Goal: Transaction & Acquisition: Purchase product/service

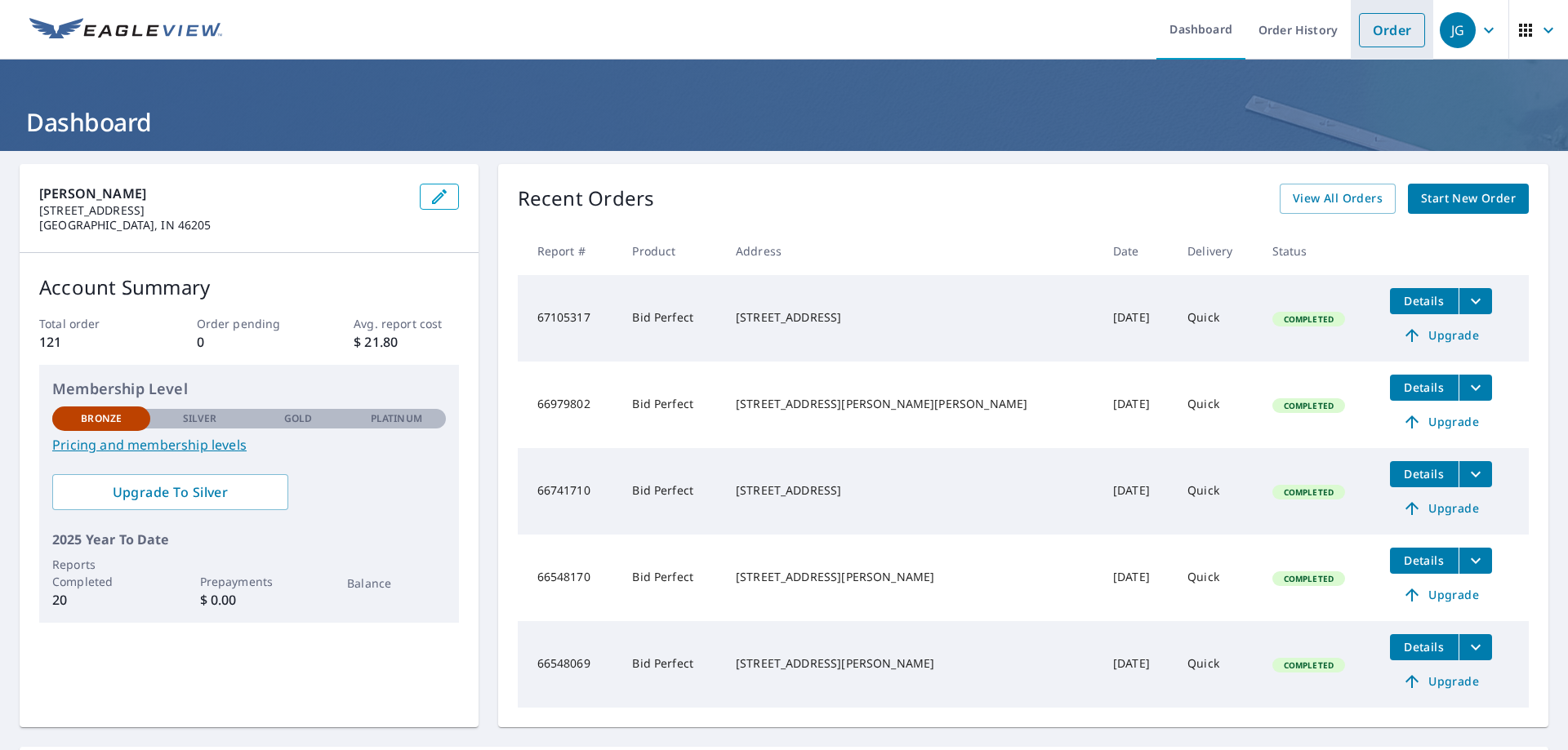
click at [1390, 30] on link "Order" at bounding box center [1392, 30] width 66 height 34
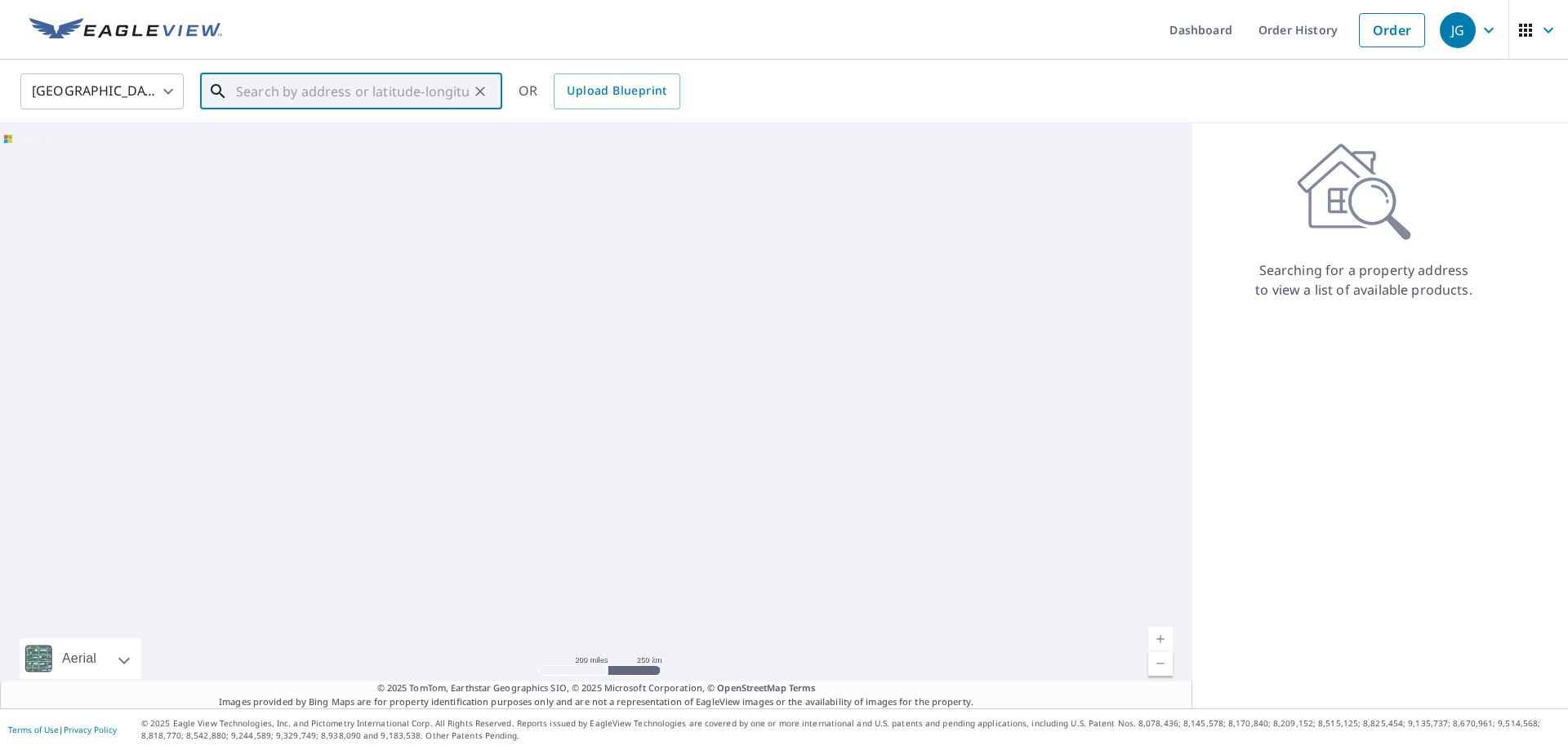
click at [461, 93] on input "text" at bounding box center [353, 92] width 233 height 46
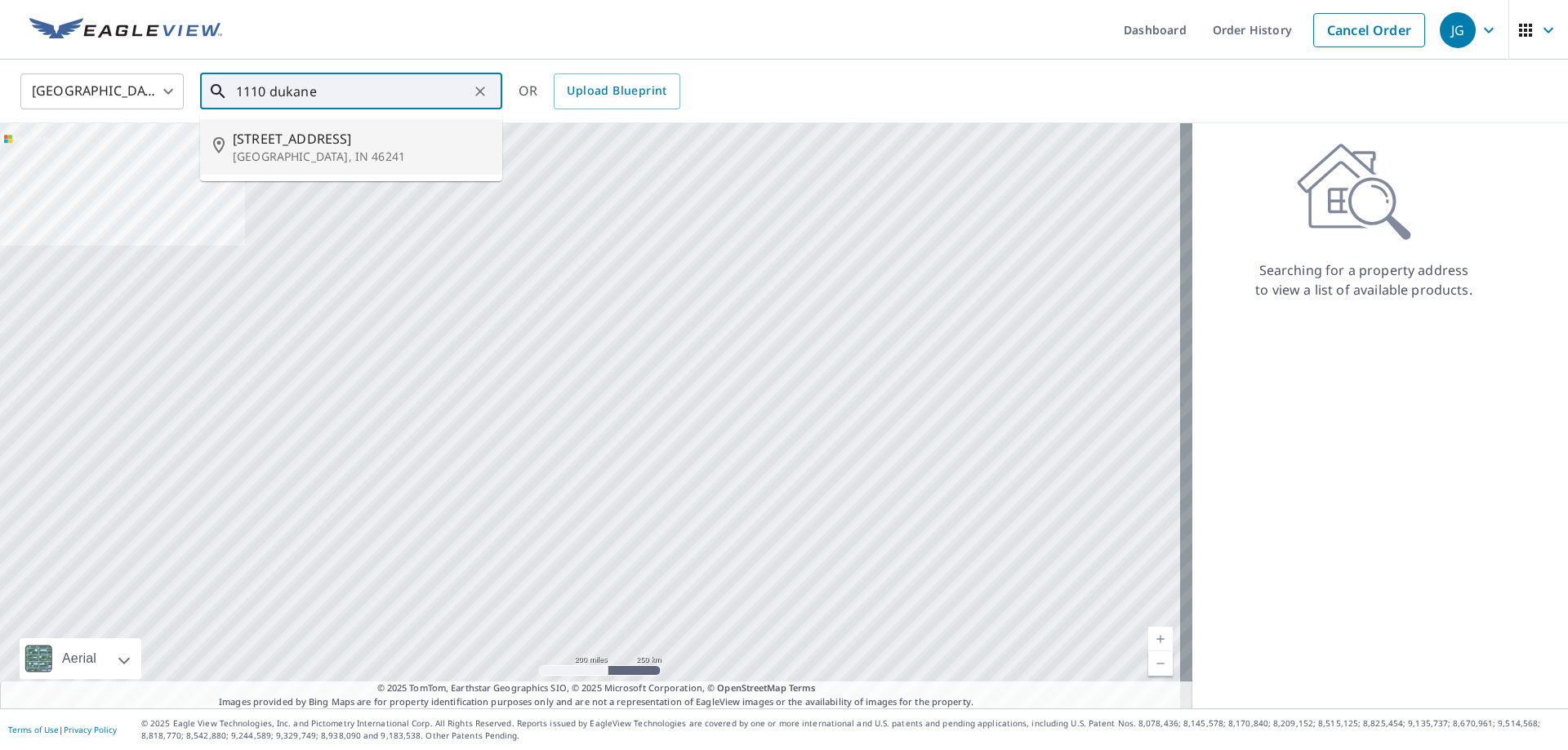
click at [304, 138] on span "[STREET_ADDRESS]" at bounding box center [360, 138] width 256 height 19
type input "[STREET_ADDRESS]"
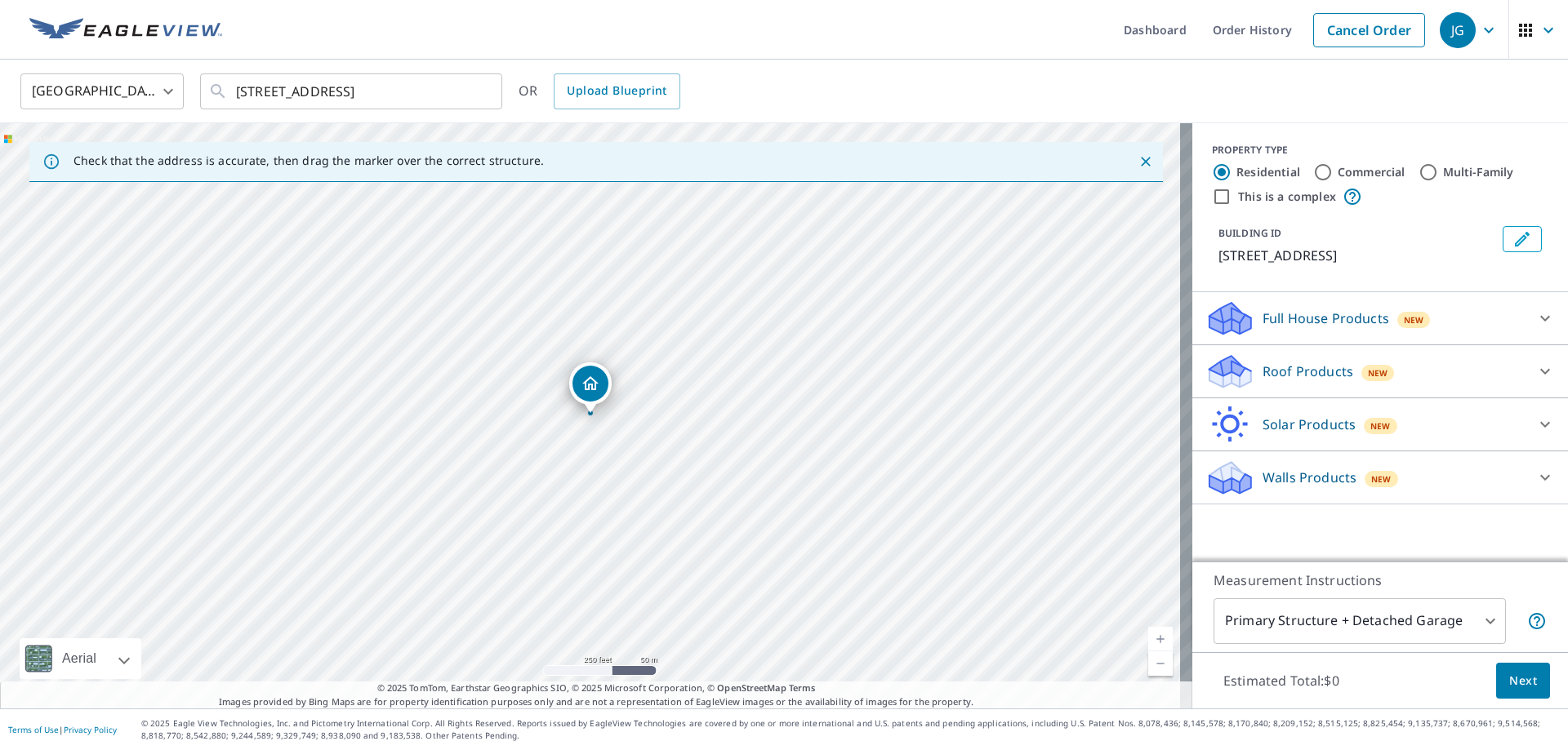
click at [628, 436] on div "[STREET_ADDRESS]" at bounding box center [596, 416] width 1193 height 585
click at [1148, 633] on link "Current Level 17, Zoom In" at bounding box center [1161, 640] width 25 height 25
click at [1148, 642] on link "Current Level 18, Zoom In" at bounding box center [1161, 640] width 25 height 25
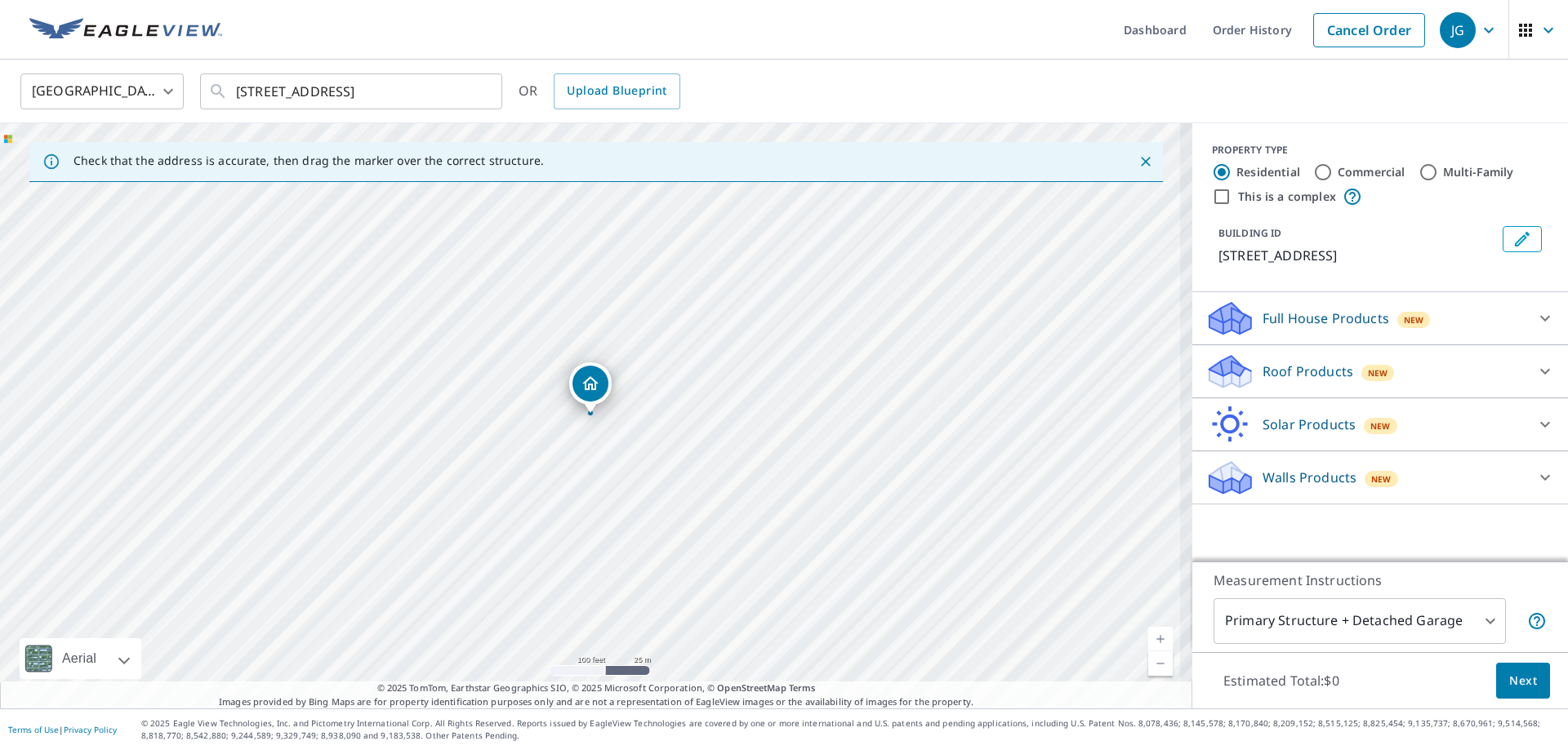
click at [1148, 642] on link "Current Level 18, Zoom In" at bounding box center [1161, 640] width 25 height 25
click at [1148, 642] on link "Current Level 19, Zoom In Disabled" at bounding box center [1161, 640] width 25 height 25
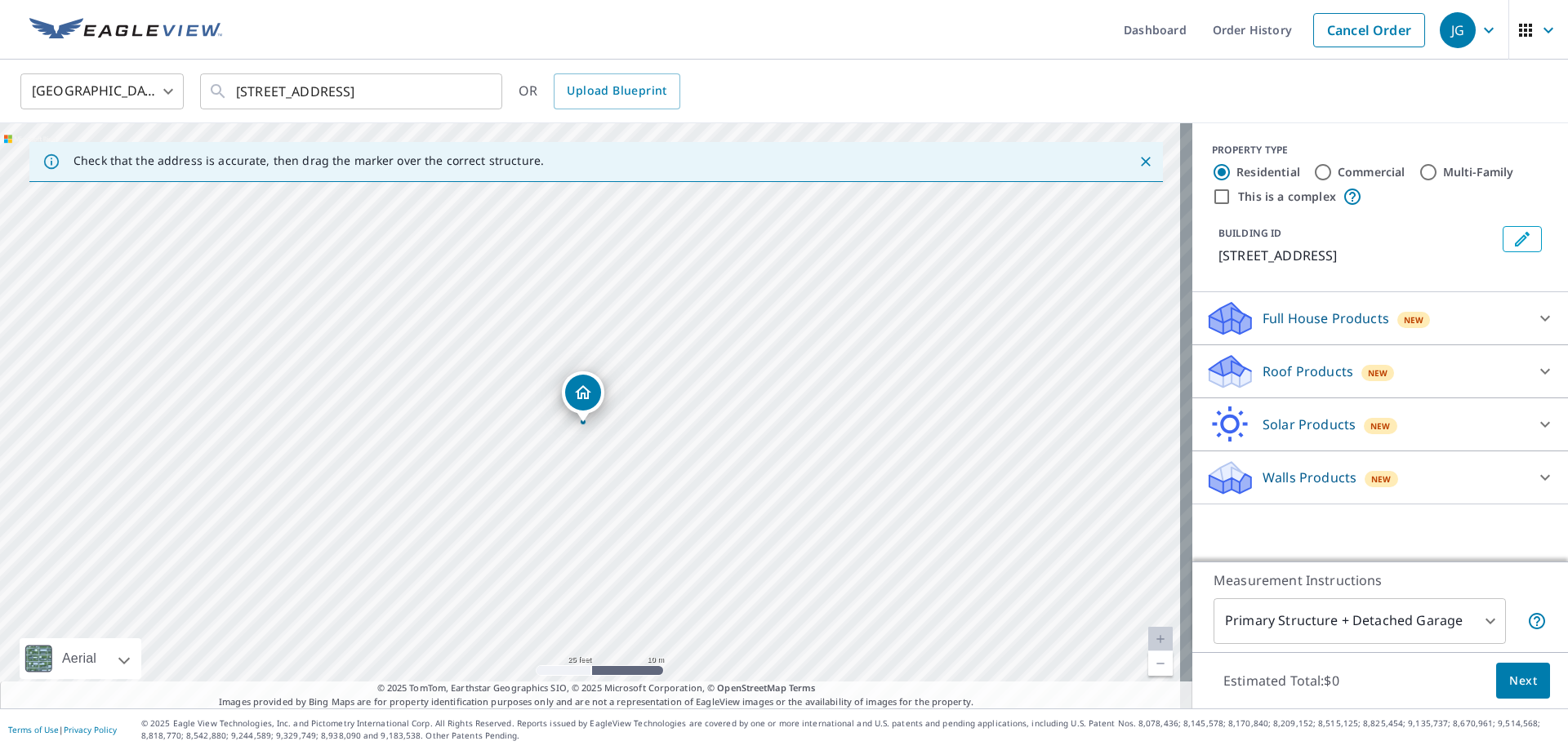
drag, startPoint x: 984, startPoint y: 381, endPoint x: 977, endPoint y: 390, distance: 11.4
click at [977, 390] on div "[STREET_ADDRESS]" at bounding box center [596, 416] width 1193 height 585
click at [1148, 639] on link "Current Level 20, Zoom In Disabled" at bounding box center [1161, 640] width 25 height 25
click at [1138, 161] on icon "Close" at bounding box center [1146, 161] width 17 height 17
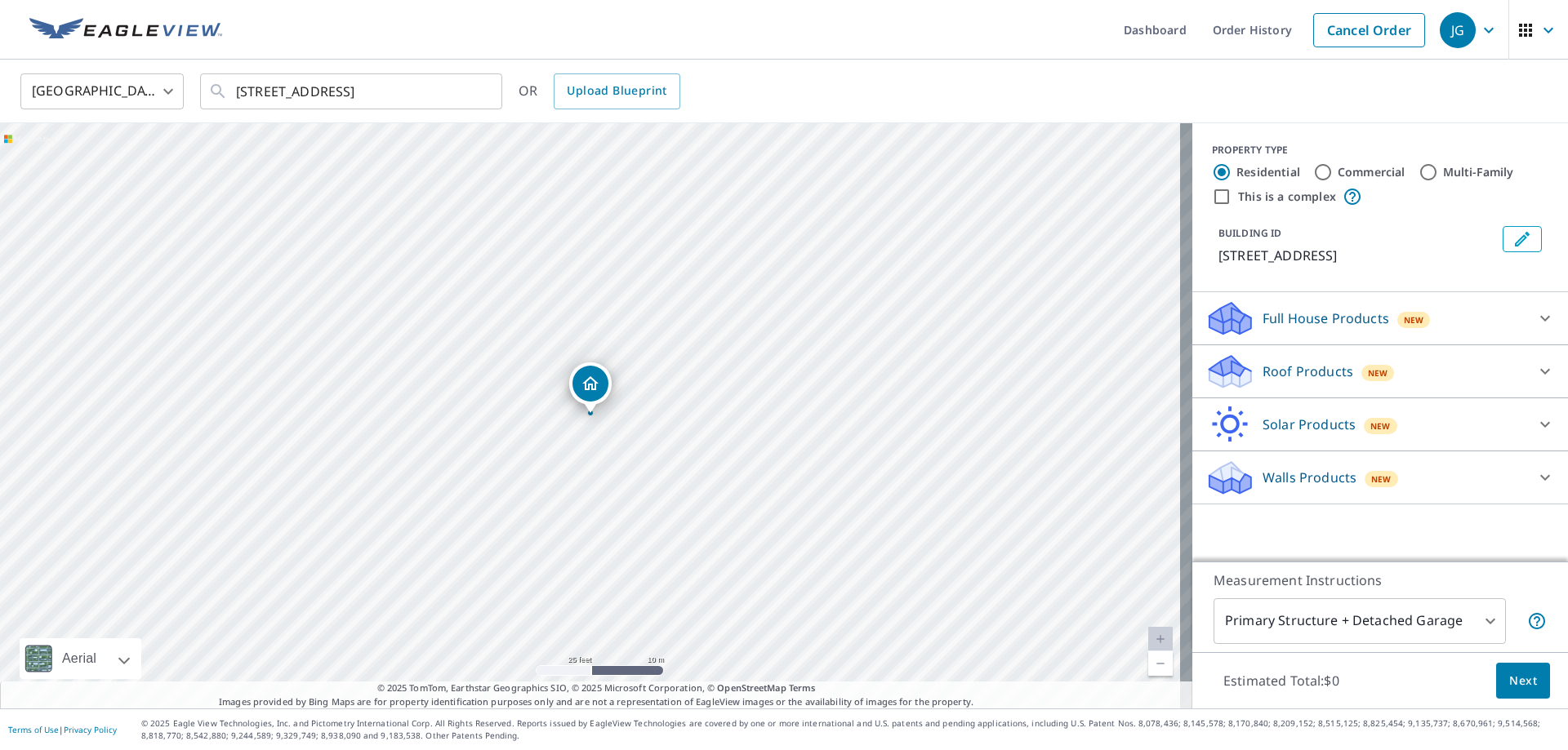
click at [1282, 373] on p "Roof Products" at bounding box center [1307, 371] width 91 height 19
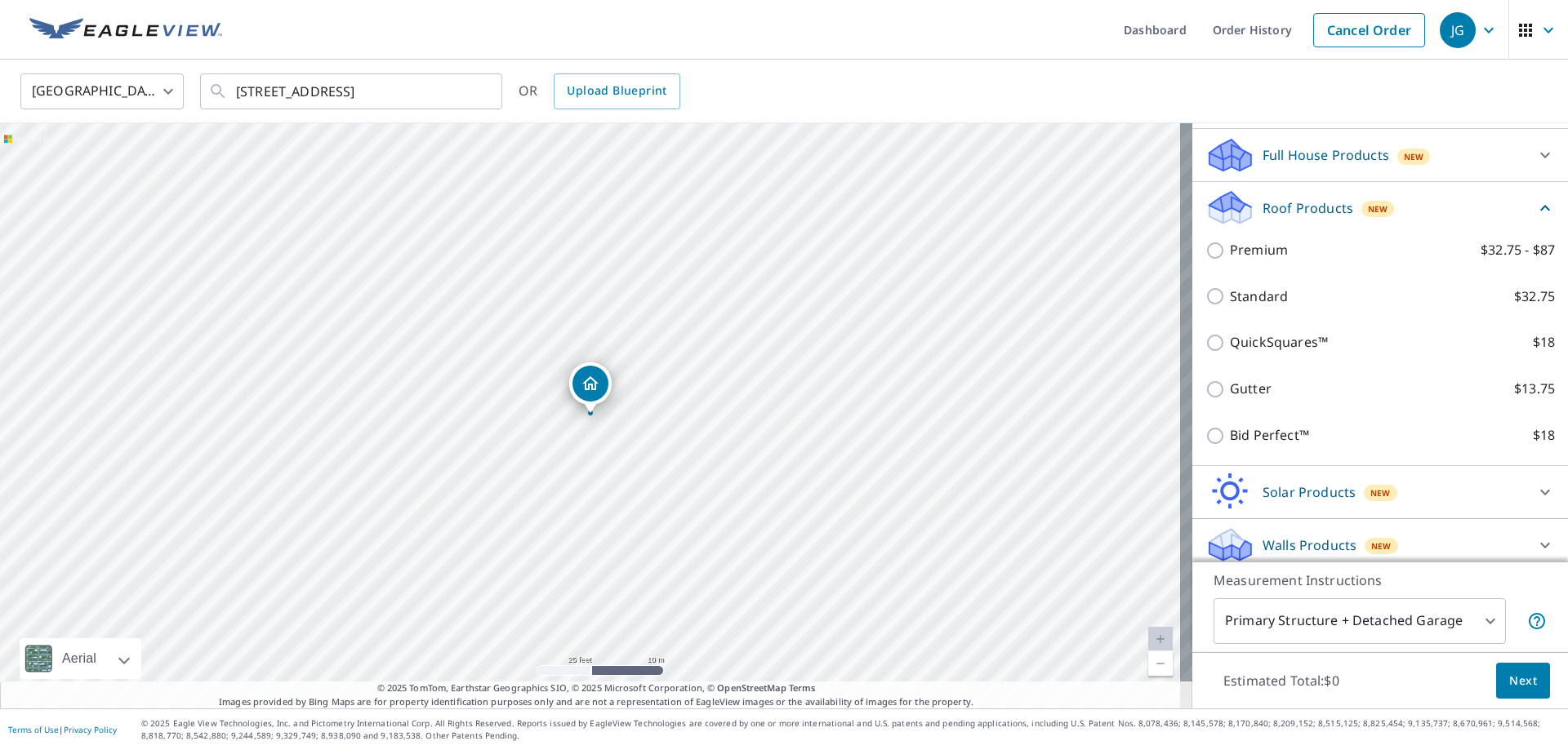
scroll to position [173, 0]
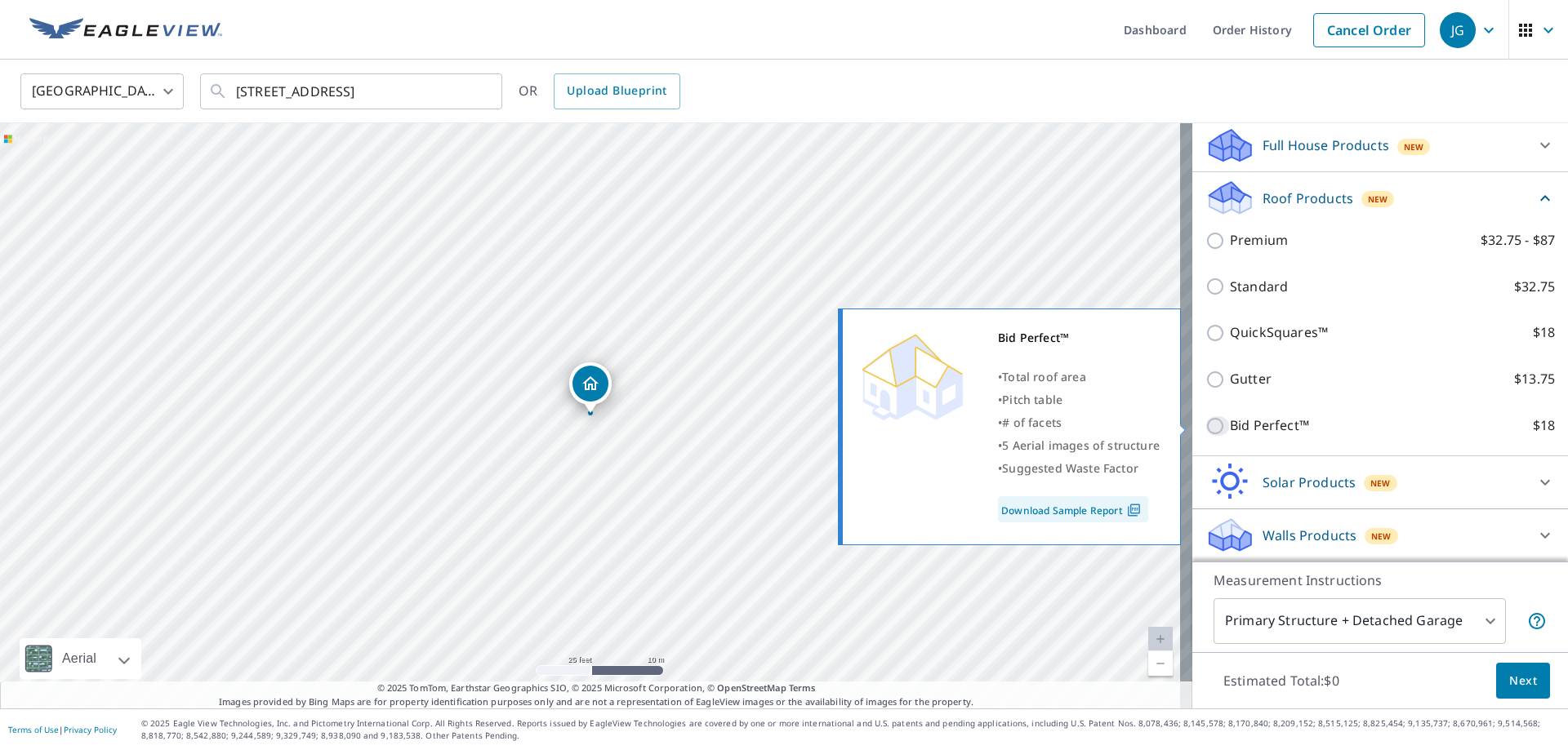
click at [1206, 424] on input "Bid Perfect™ $18" at bounding box center [1218, 427] width 25 height 19
checkbox input "true"
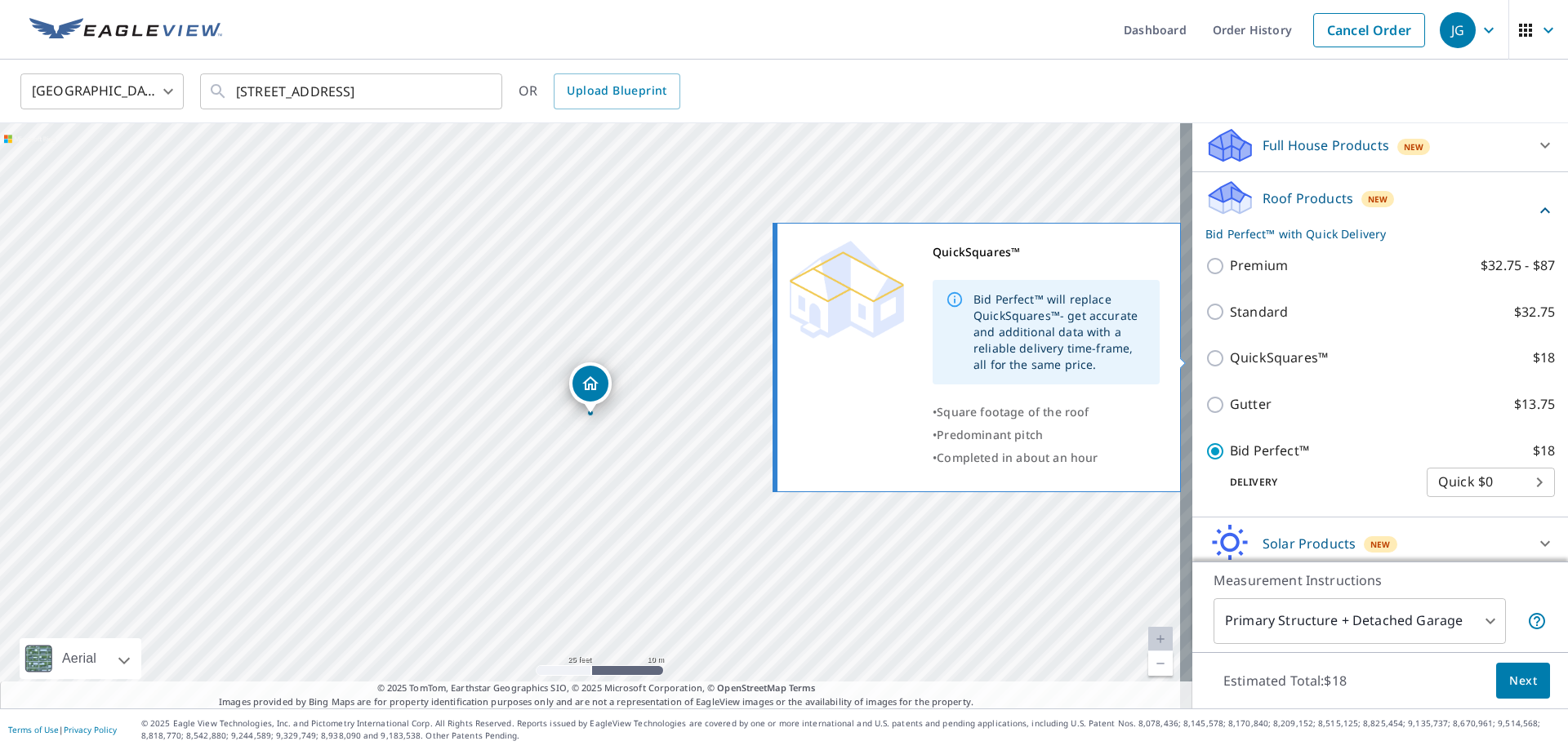
scroll to position [234, 0]
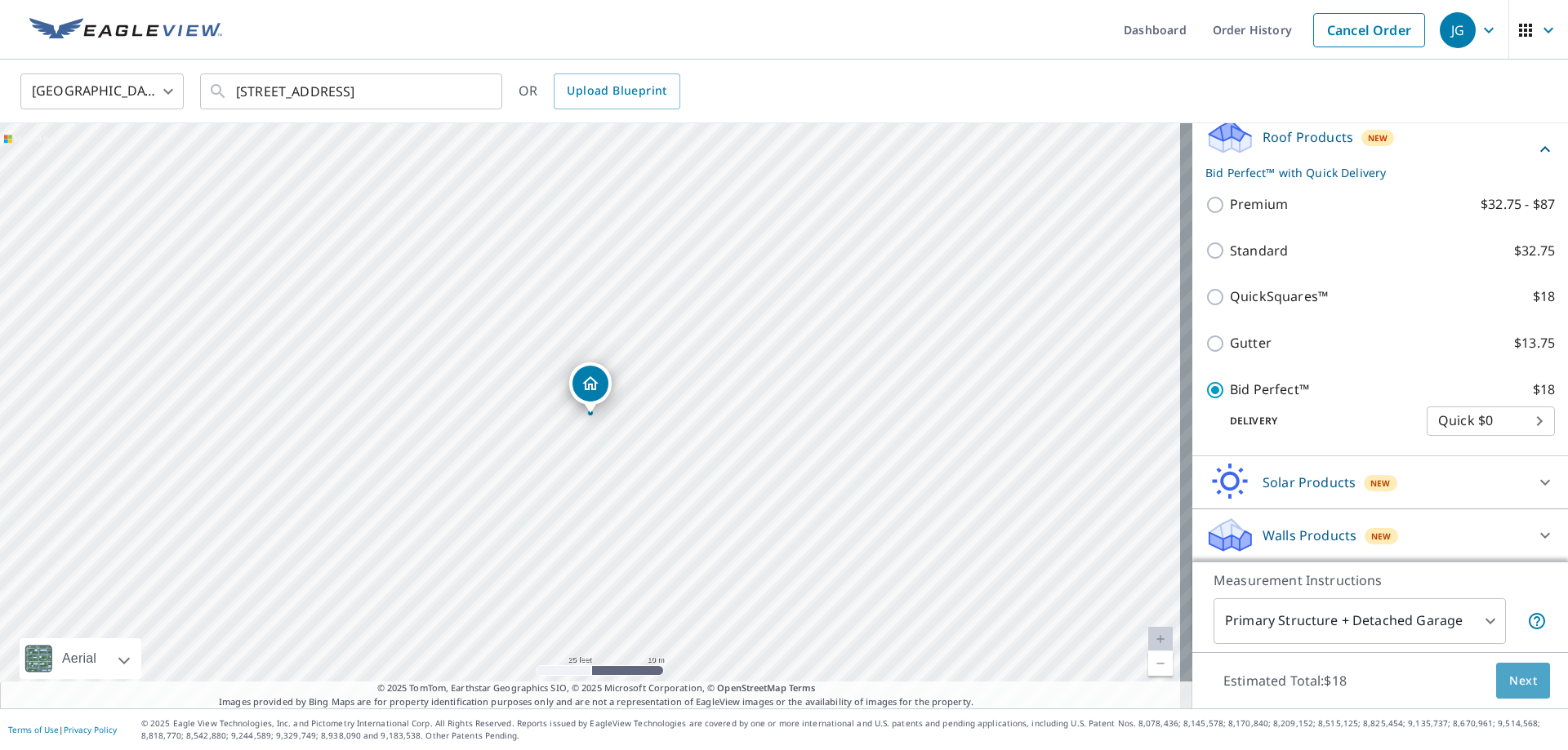
click at [1512, 683] on span "Next" at bounding box center [1523, 681] width 28 height 20
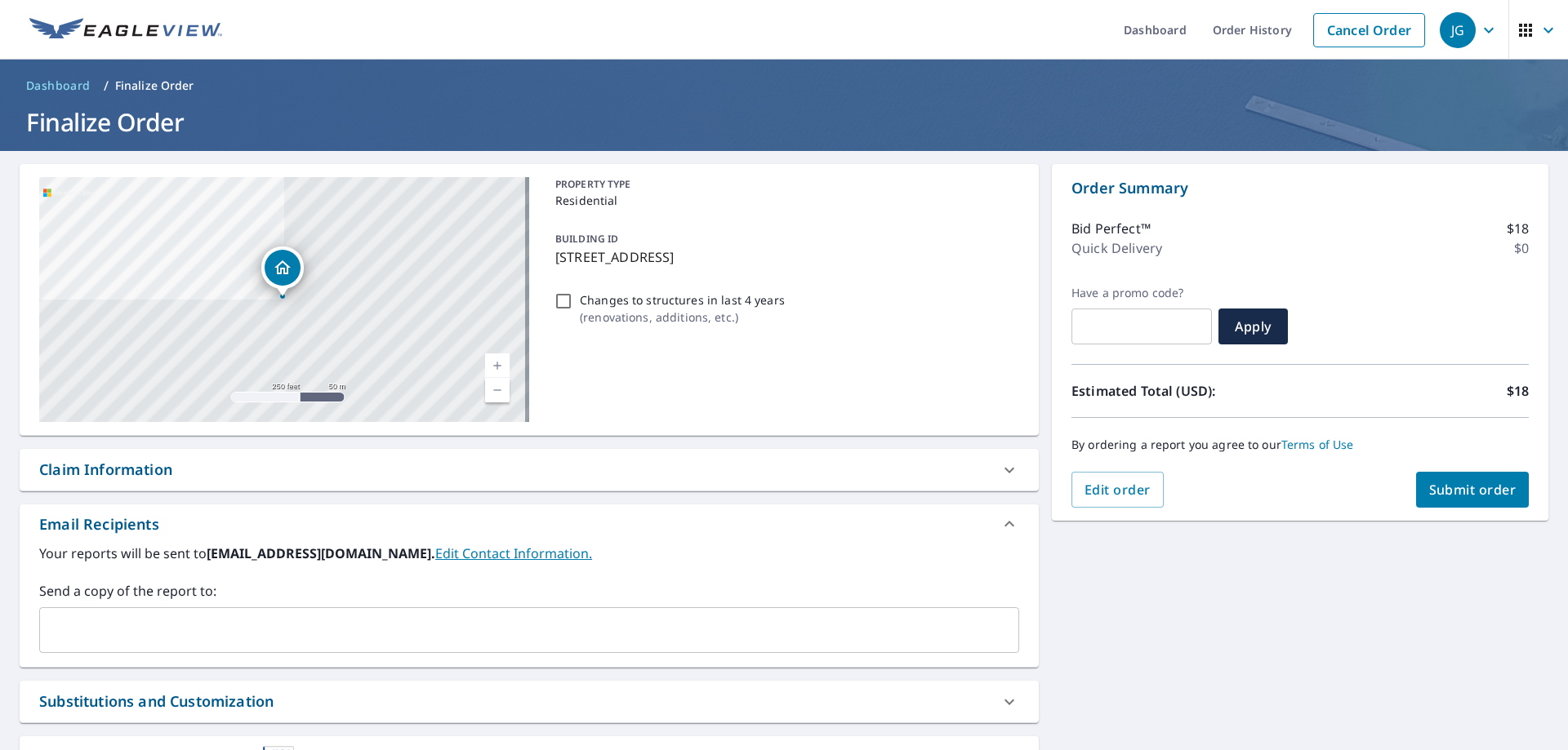
click at [1470, 491] on span "Submit order" at bounding box center [1472, 490] width 87 height 18
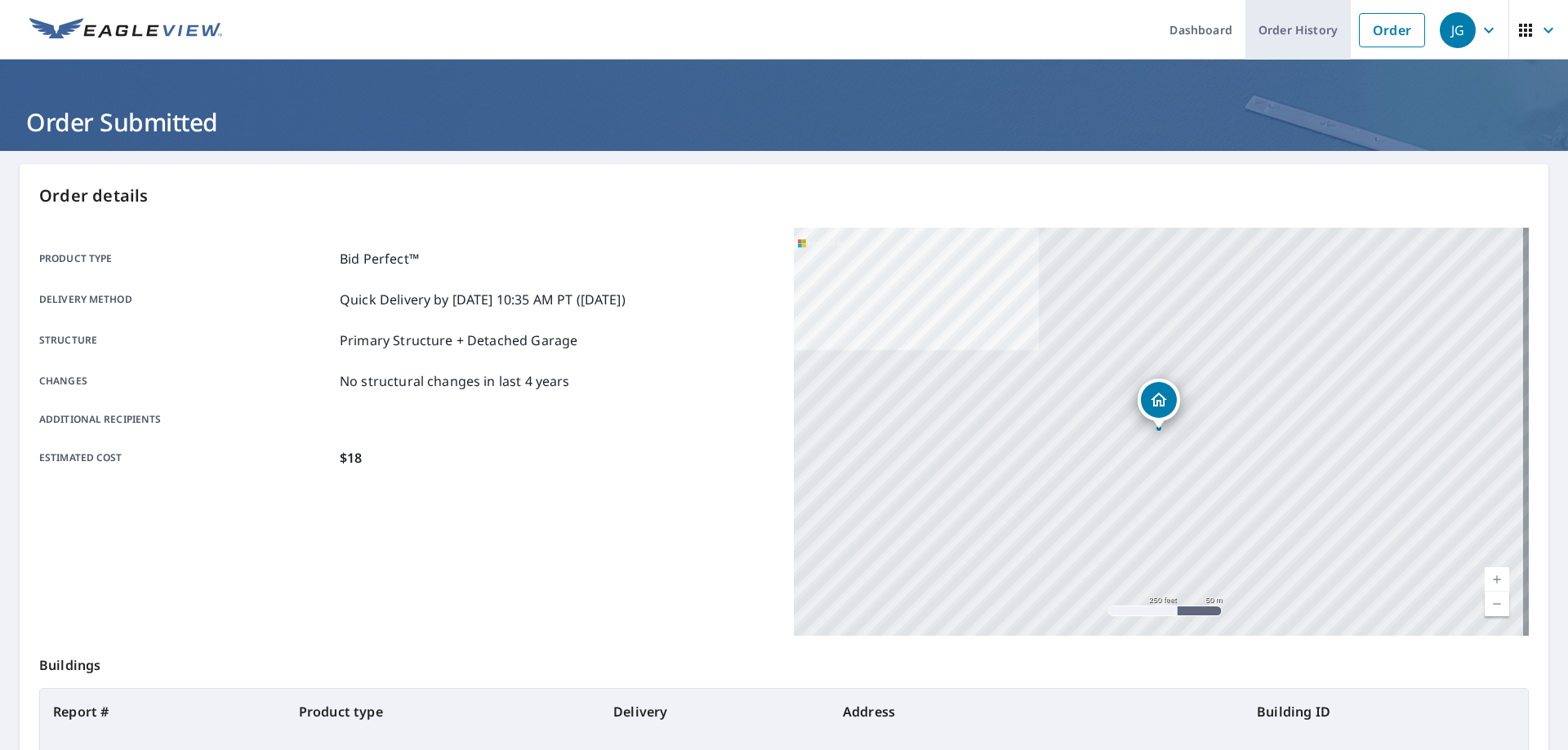
click at [1289, 36] on link "Order History" at bounding box center [1298, 30] width 106 height 60
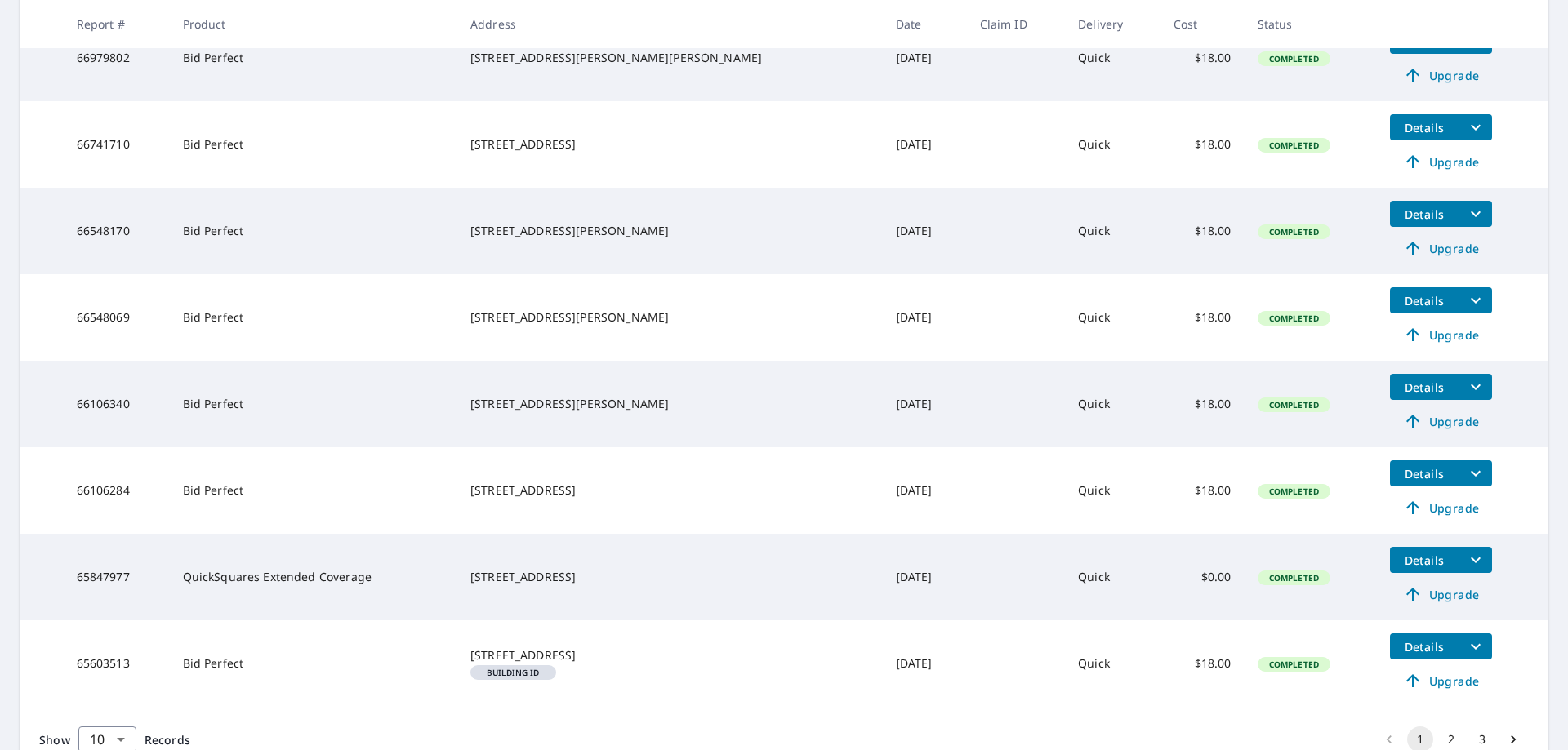
scroll to position [569, 0]
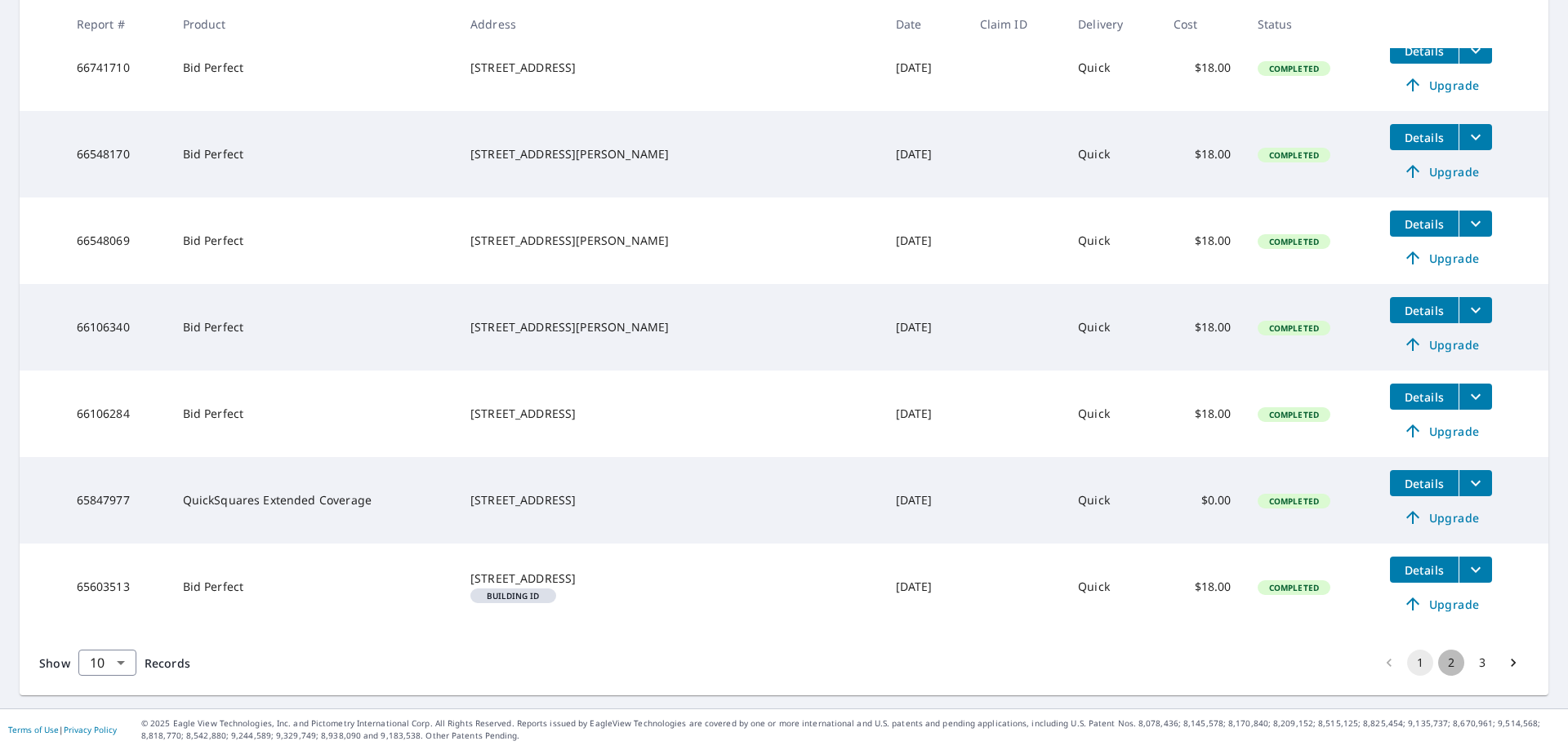
click at [1438, 665] on button "2" at bounding box center [1452, 663] width 26 height 26
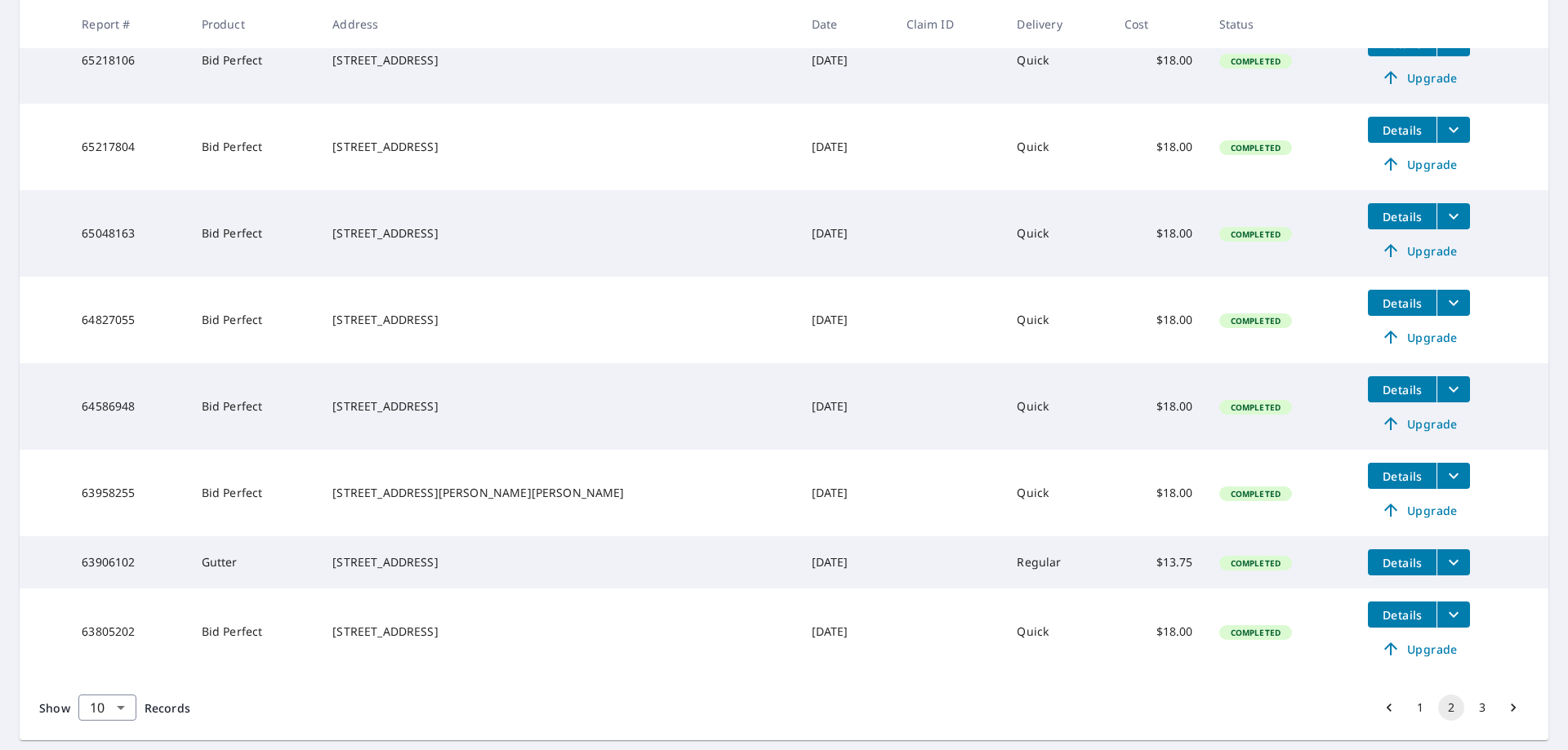
scroll to position [558, 0]
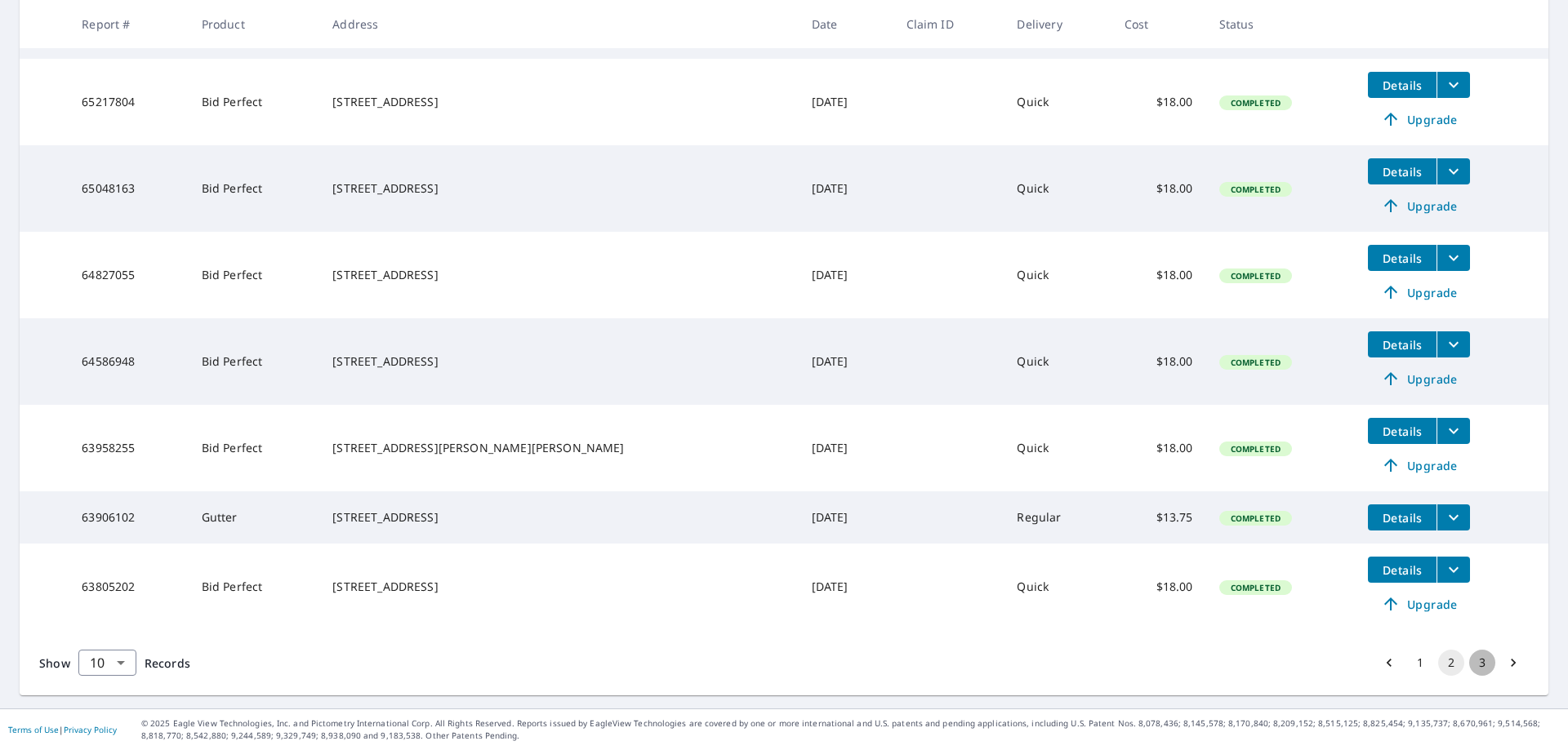
click at [1475, 663] on button "3" at bounding box center [1483, 663] width 26 height 26
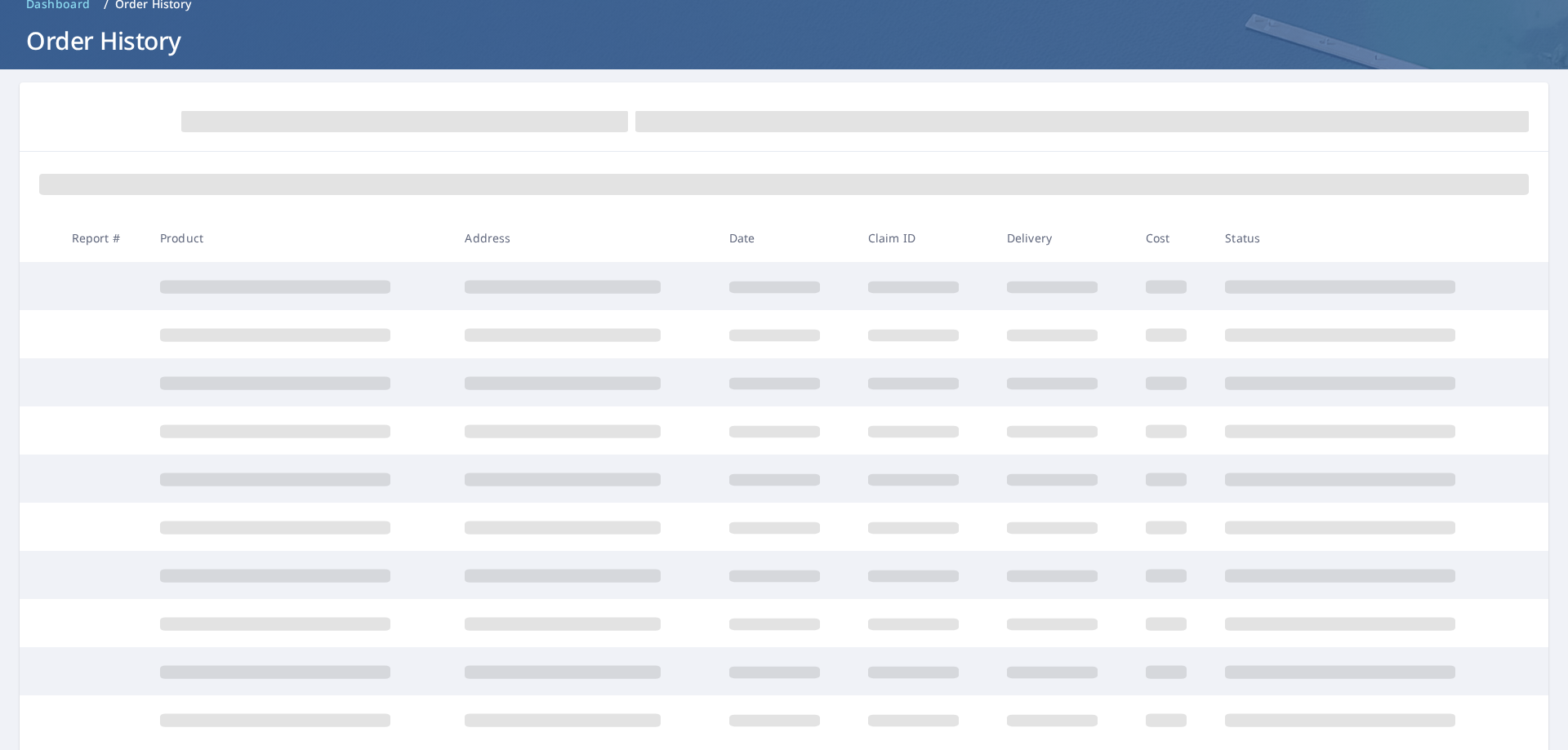
scroll to position [163, 0]
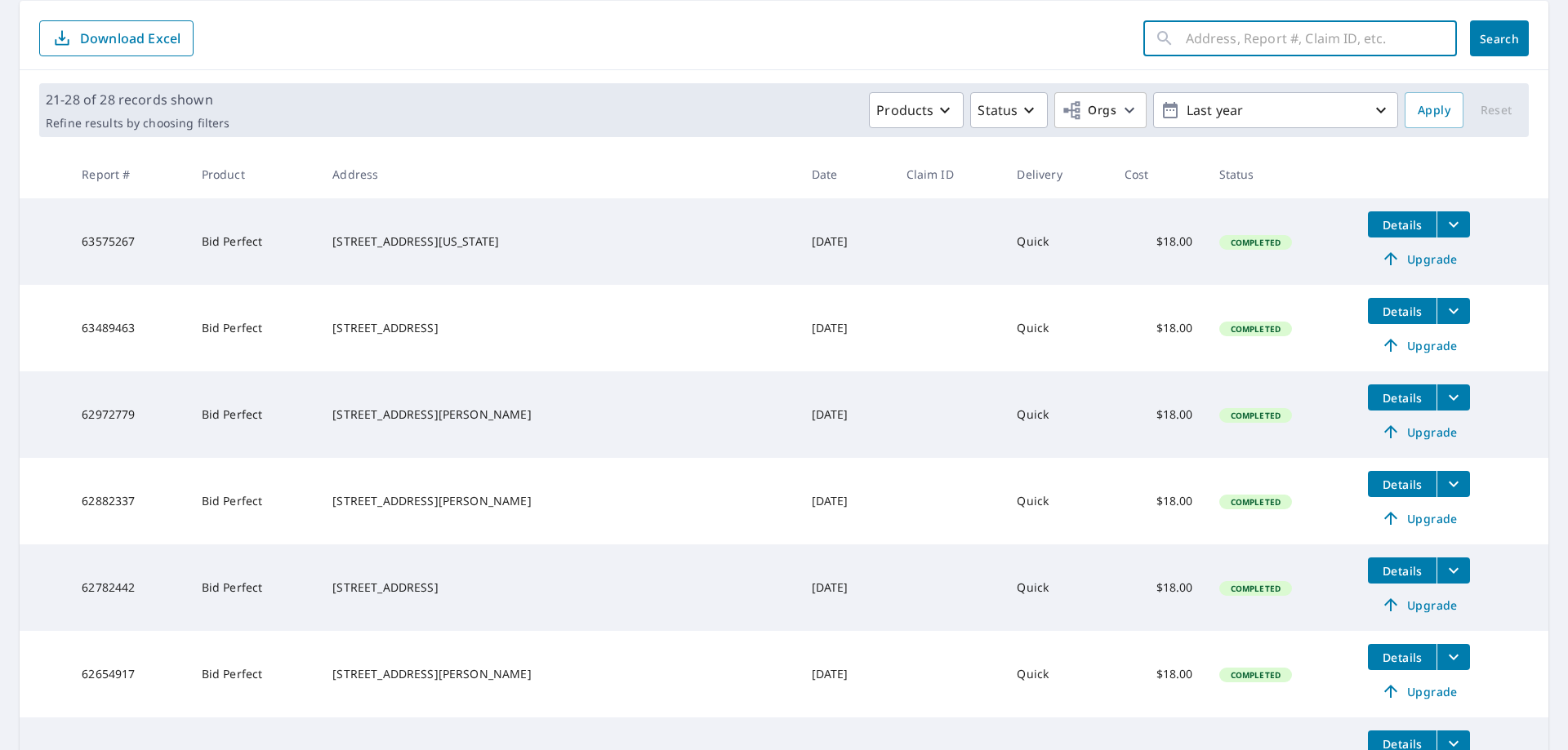
click at [1307, 37] on input "text" at bounding box center [1321, 39] width 271 height 46
type input "[STREET_ADDRESS][PERSON_NAME]"
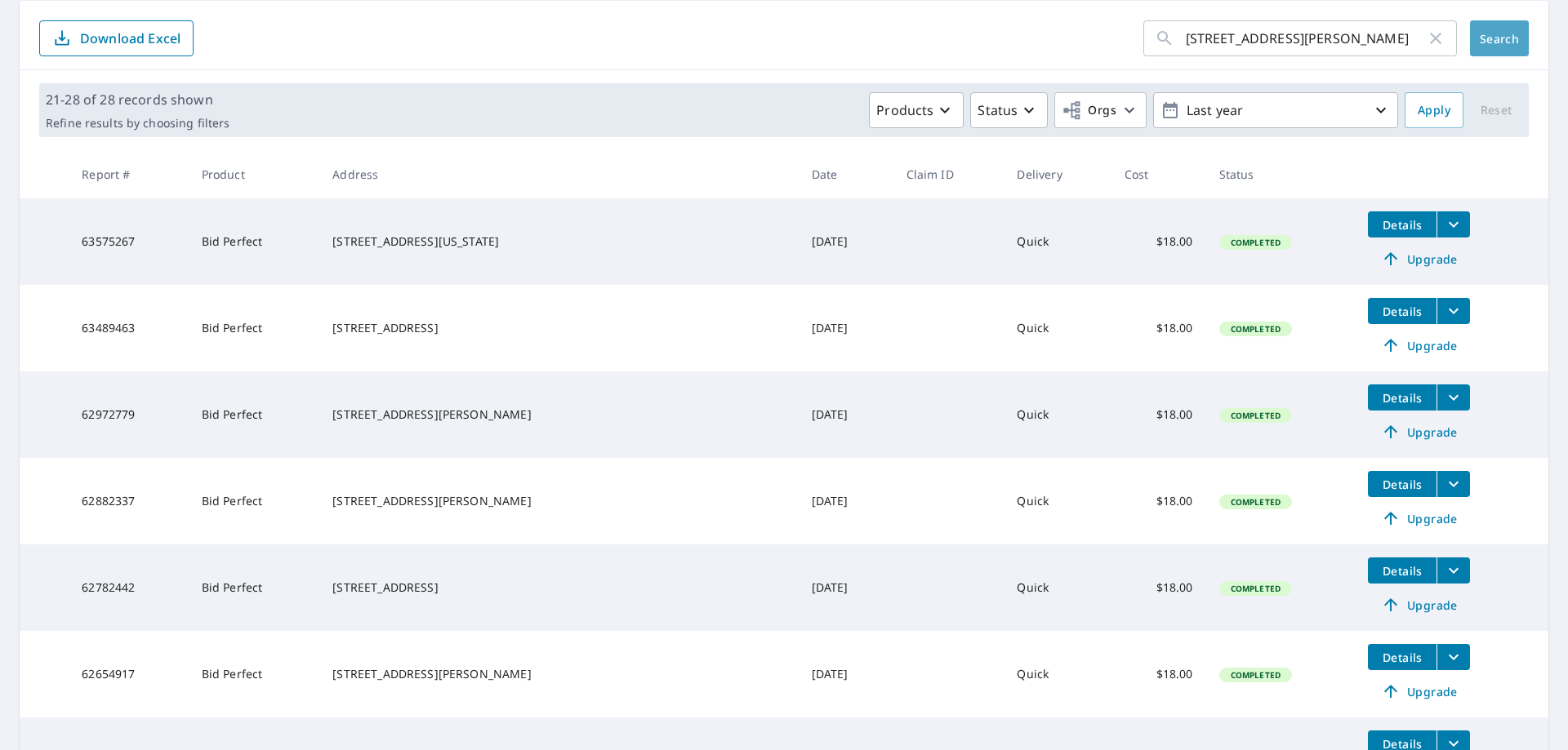
click at [1493, 39] on span "Search" at bounding box center [1499, 39] width 33 height 16
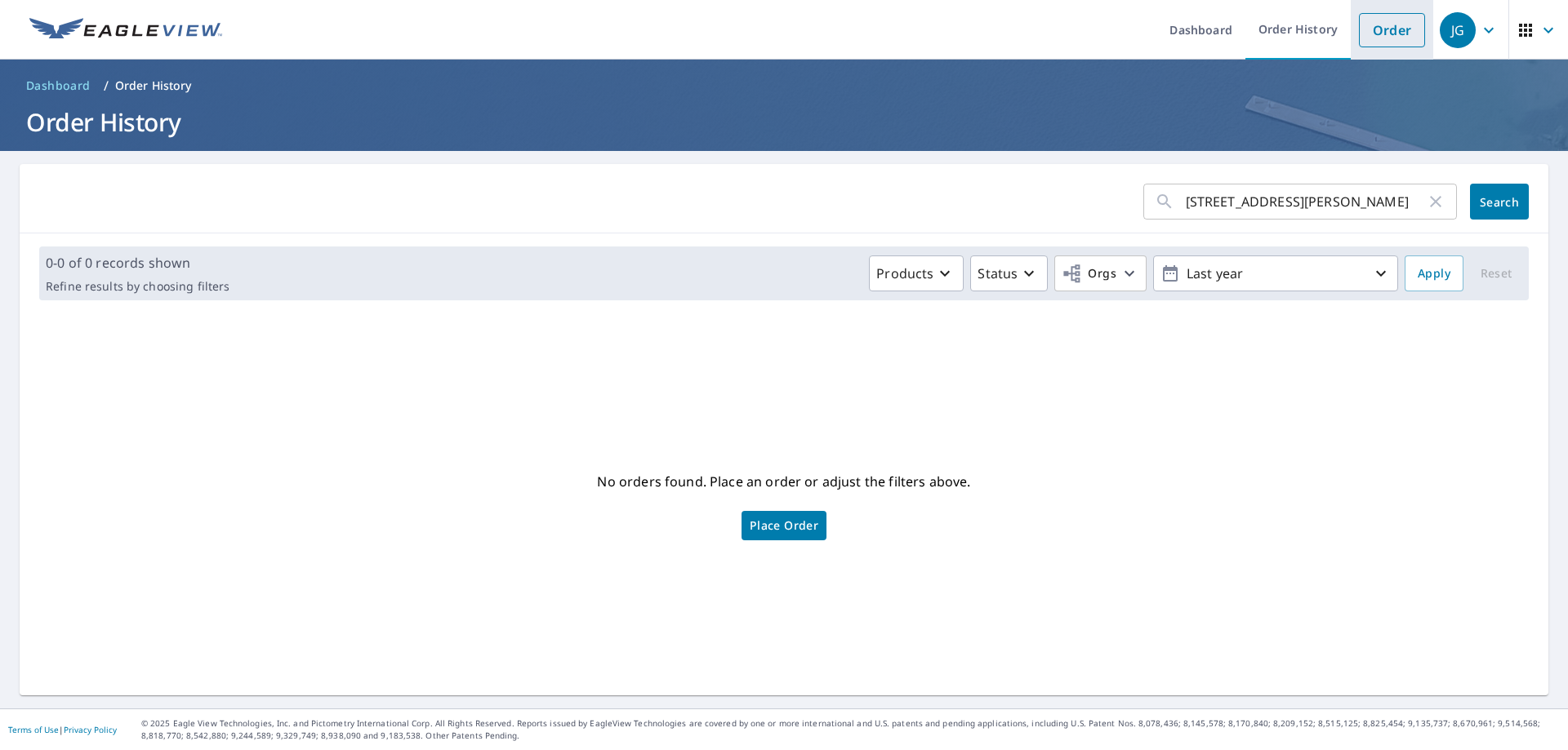
click at [1379, 28] on link "Order" at bounding box center [1392, 30] width 66 height 34
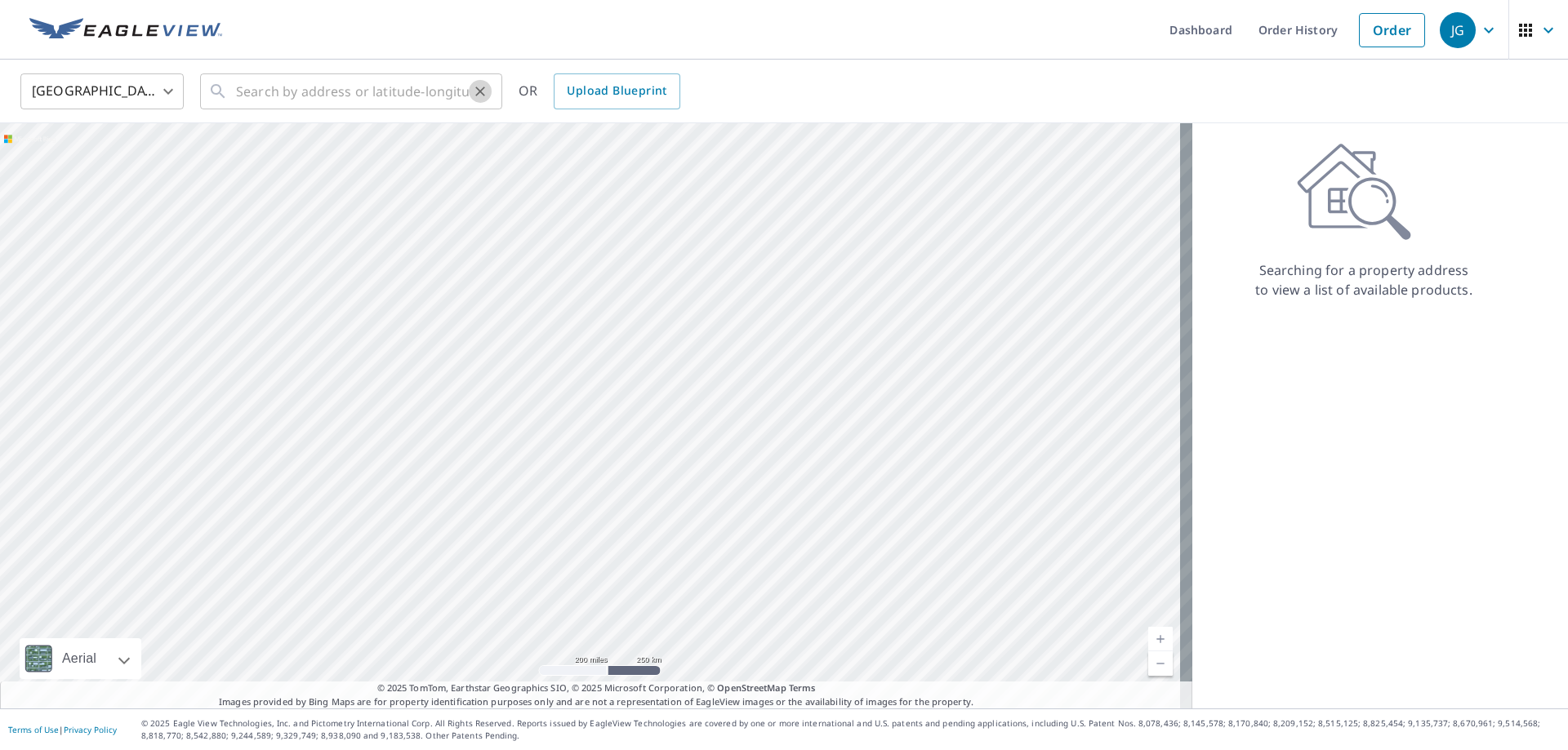
click at [470, 86] on button "Clear" at bounding box center [480, 92] width 23 height 23
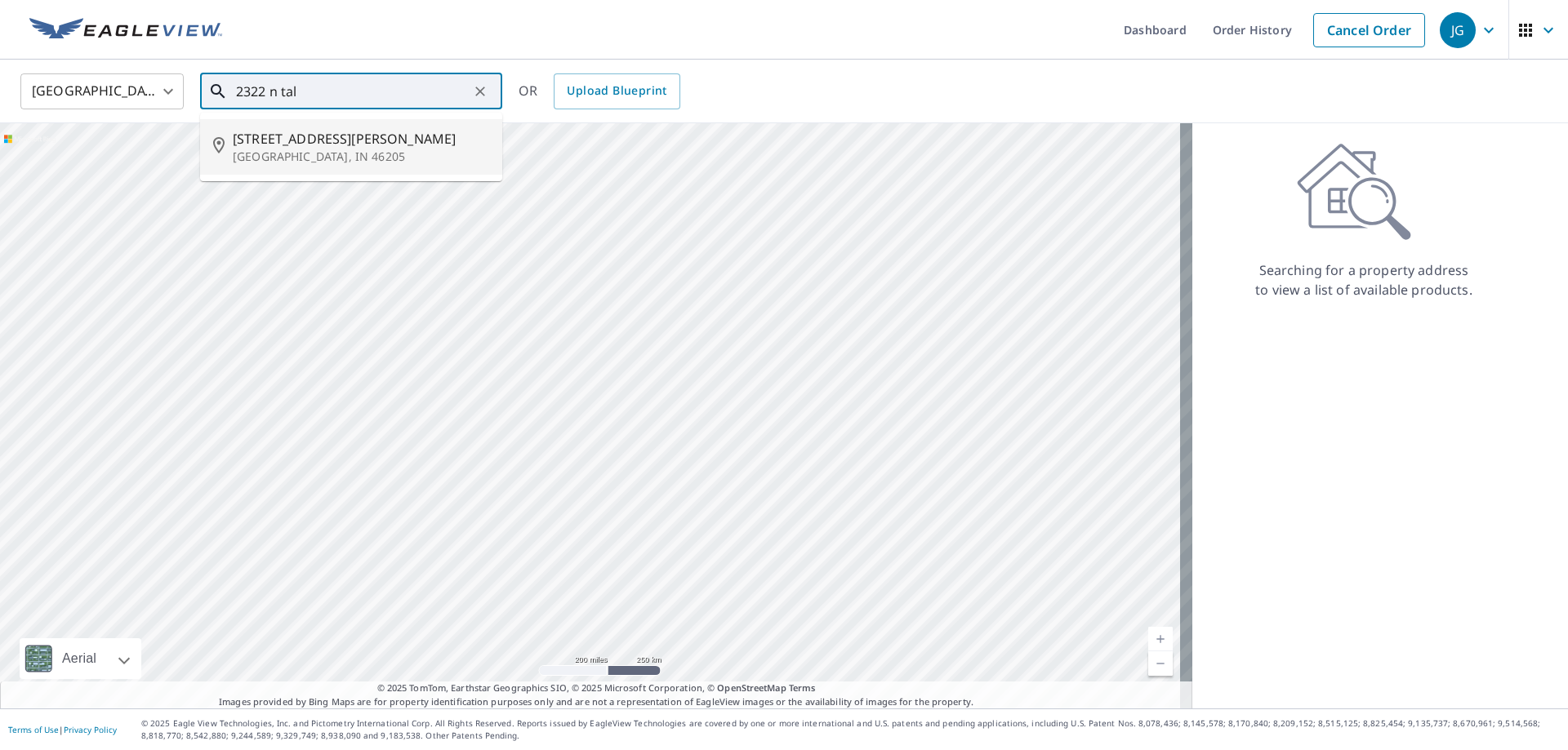
click at [336, 150] on p "[GEOGRAPHIC_DATA], IN 46205" at bounding box center [360, 157] width 256 height 17
type input "[STREET_ADDRESS][PERSON_NAME]"
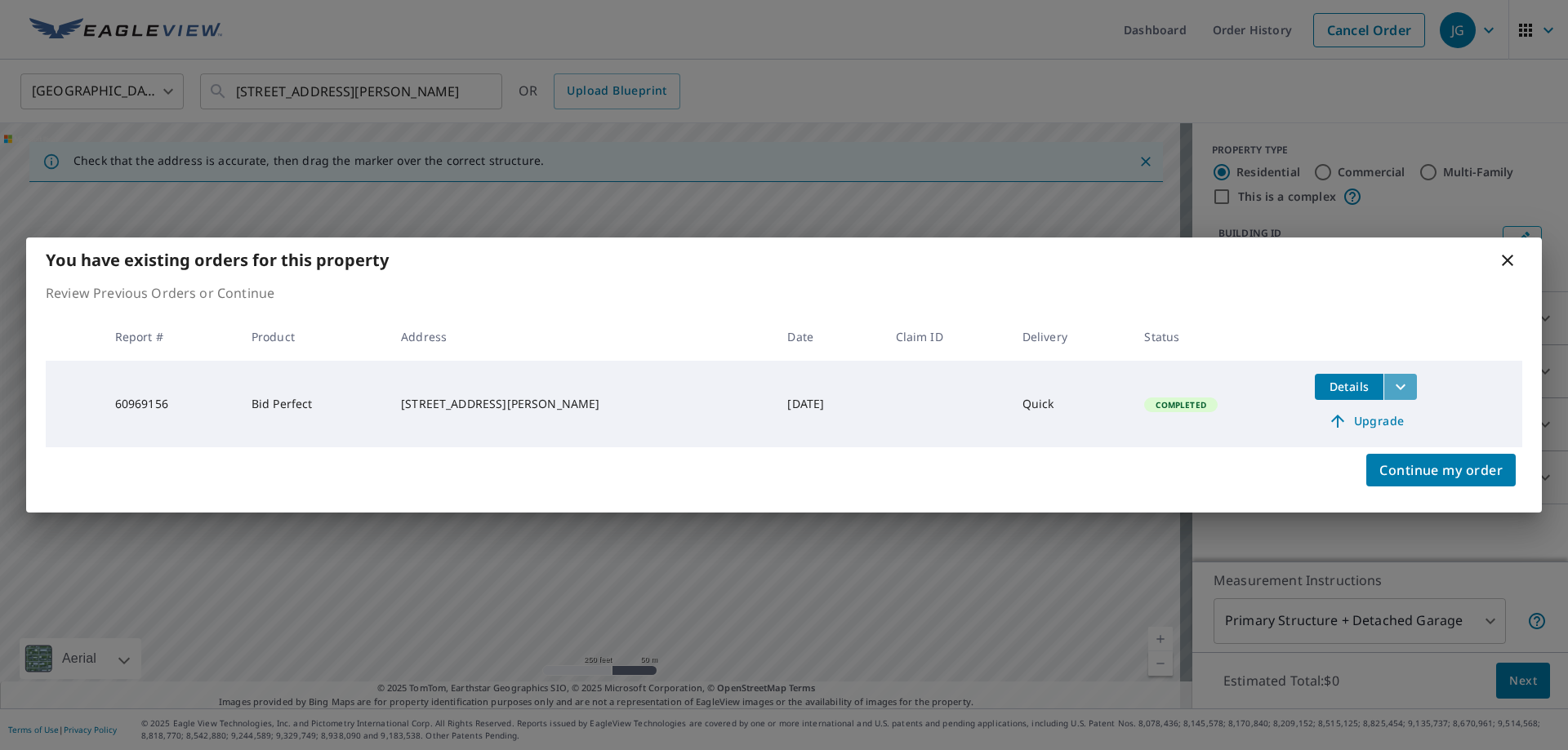
click at [1392, 384] on icon "filesDropdownBtn-60969156" at bounding box center [1401, 387] width 19 height 19
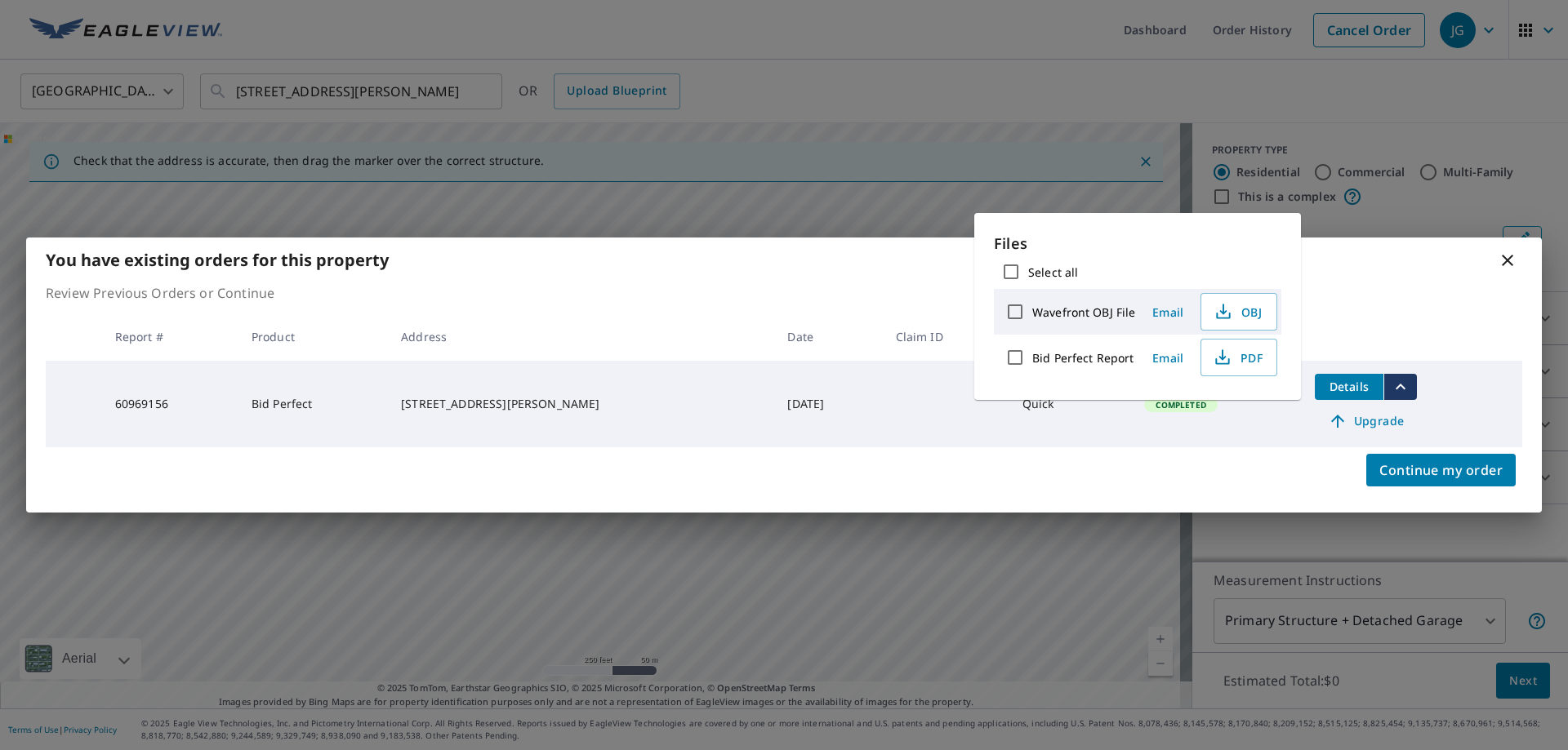
click at [1438, 203] on div "You have existing orders for this property Review Previous Orders or Continue R…" at bounding box center [784, 375] width 1568 height 750
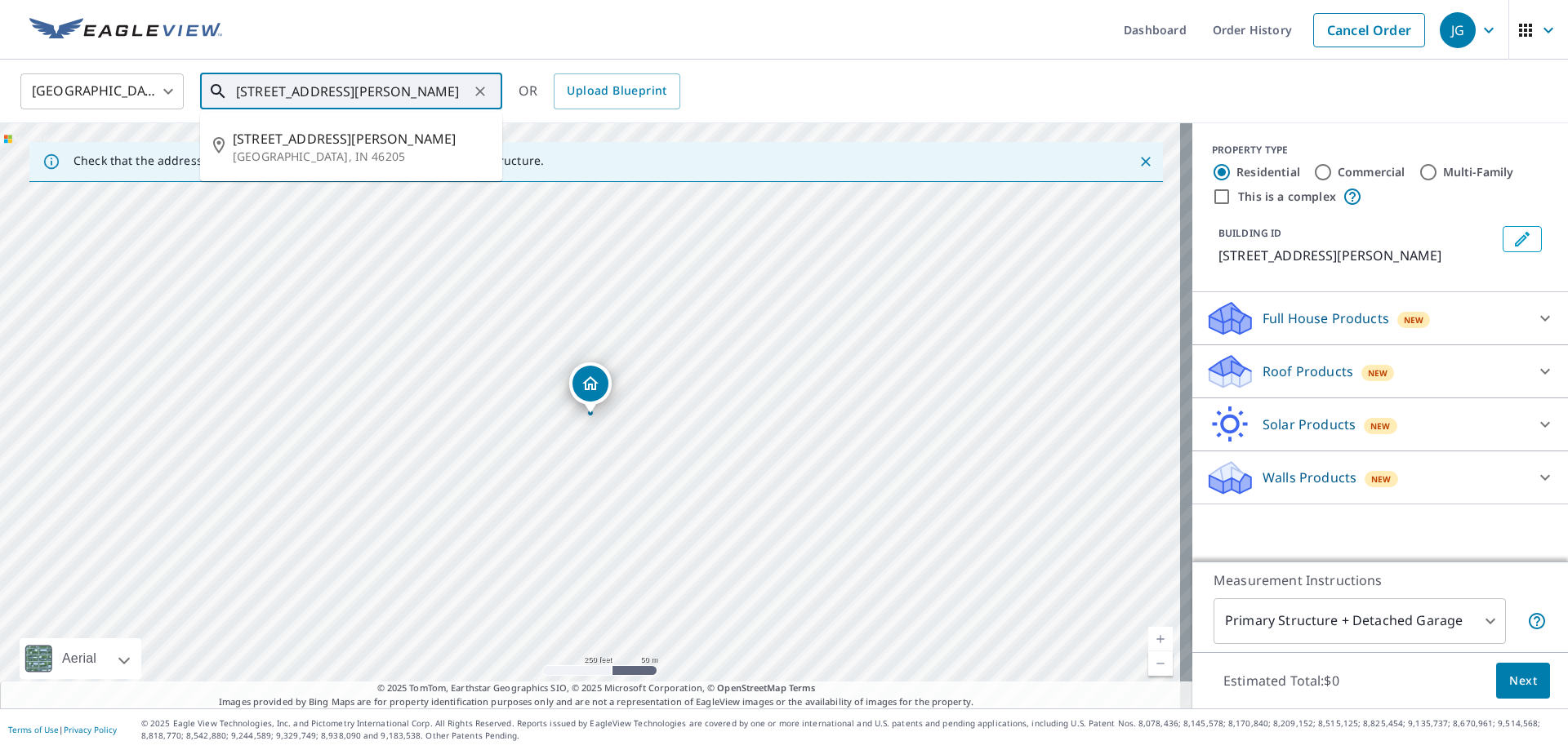
click at [376, 93] on input "[STREET_ADDRESS][PERSON_NAME]" at bounding box center [353, 92] width 233 height 46
click at [316, 155] on p "[GEOGRAPHIC_DATA], IN 46205" at bounding box center [360, 157] width 256 height 17
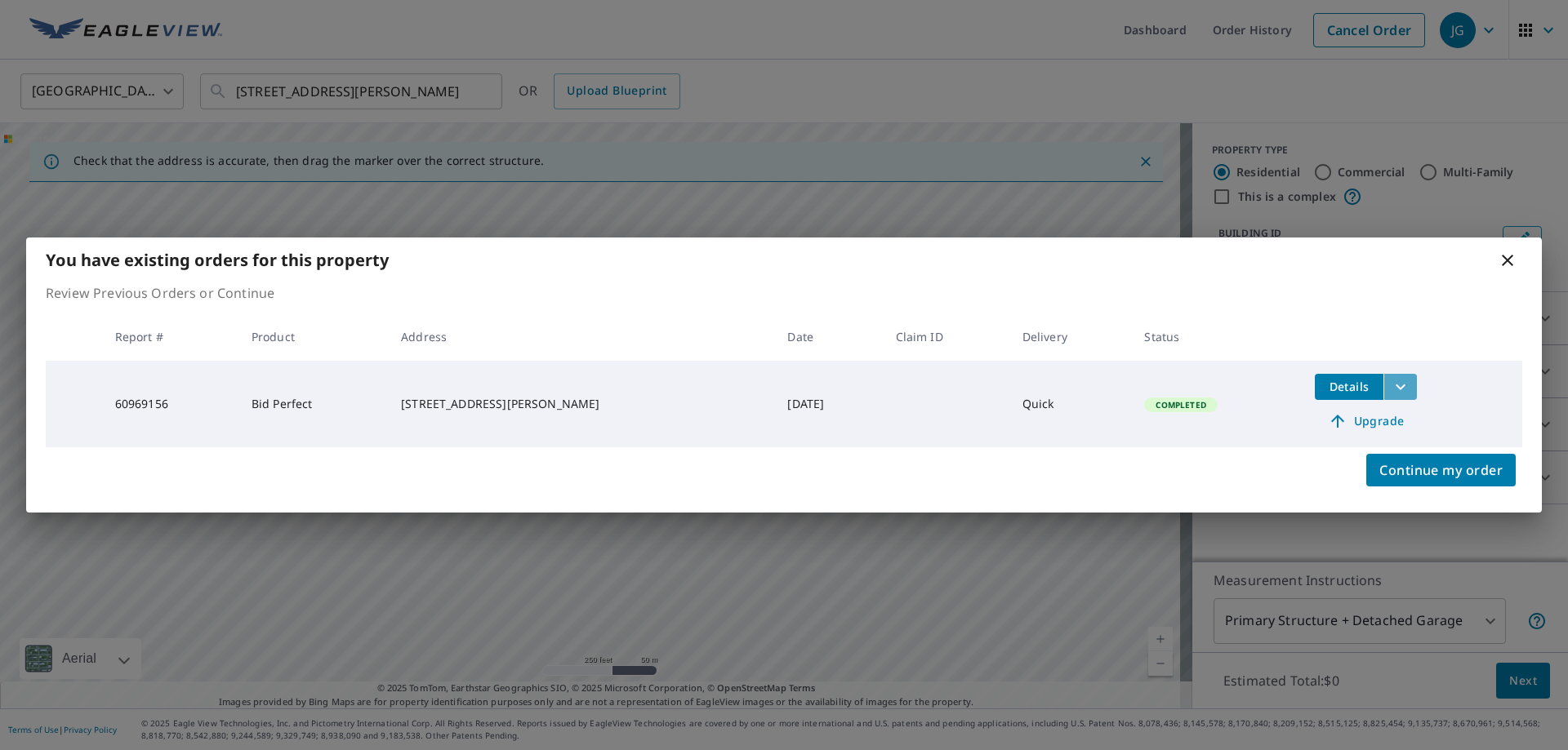
click at [1395, 387] on icon "filesDropdownBtn-60969156" at bounding box center [1401, 387] width 19 height 19
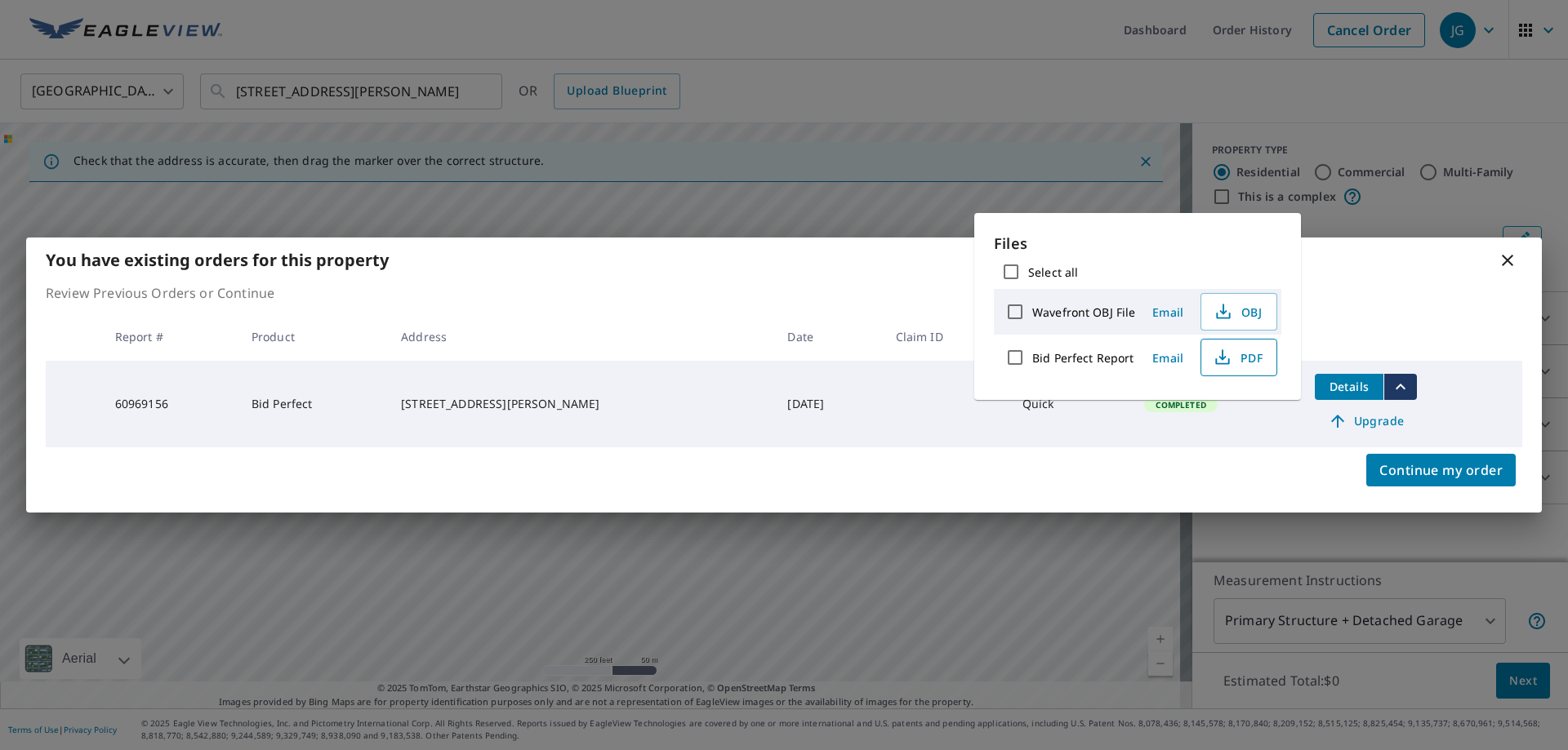
click at [1245, 357] on span "PDF" at bounding box center [1237, 358] width 52 height 19
